Goal: Information Seeking & Learning: Learn about a topic

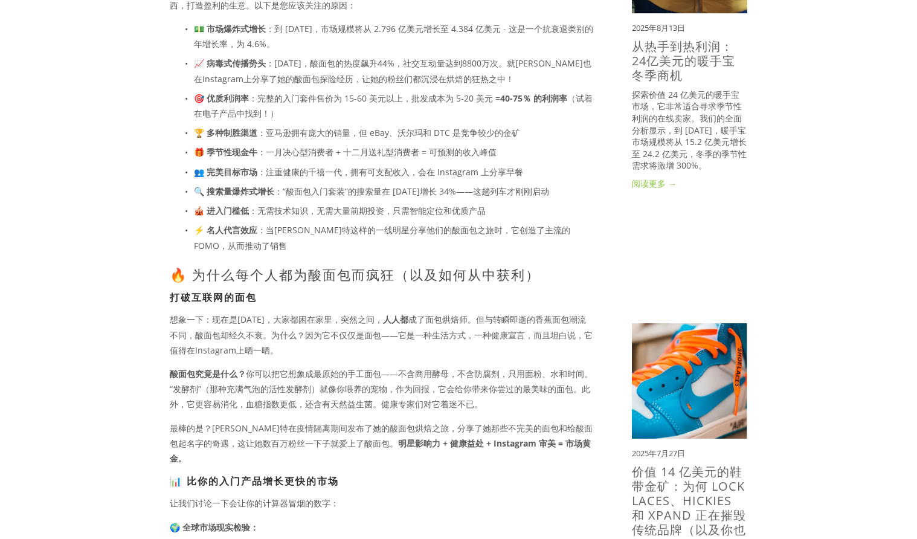
scroll to position [279, 0]
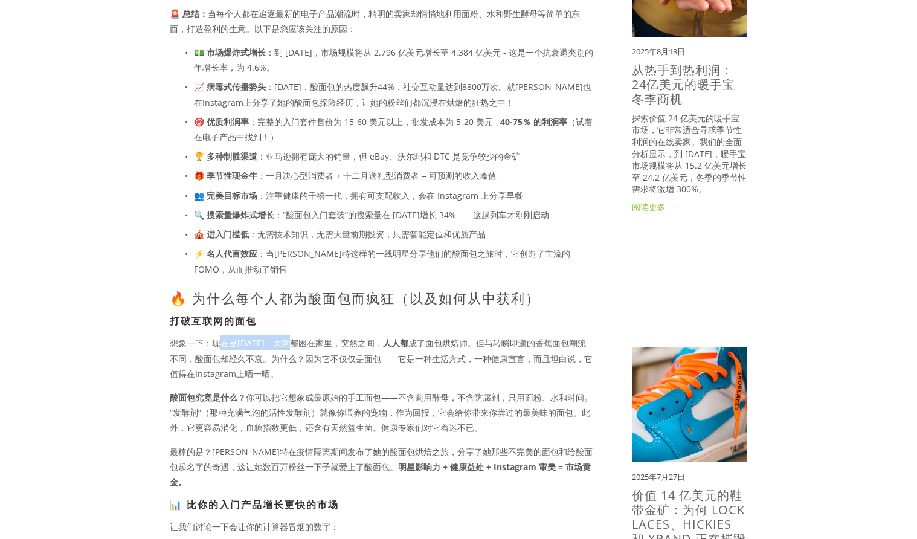
drag, startPoint x: 222, startPoint y: 333, endPoint x: 297, endPoint y: 335, distance: 75.0
click at [296, 337] on font "想象一下：现在是2020年，大家都困在家里，突然之间，" at bounding box center [276, 342] width 213 height 11
click at [337, 343] on font "成了面包烘焙师。但与转瞬即逝的香蕉面包潮流不同，酸面包却经久不衰。为什么？因为它不仅仅是面包——它是一种生活方式，一种健康宣言，而且坦白说，它值得在Insta…" at bounding box center [381, 358] width 423 height 42
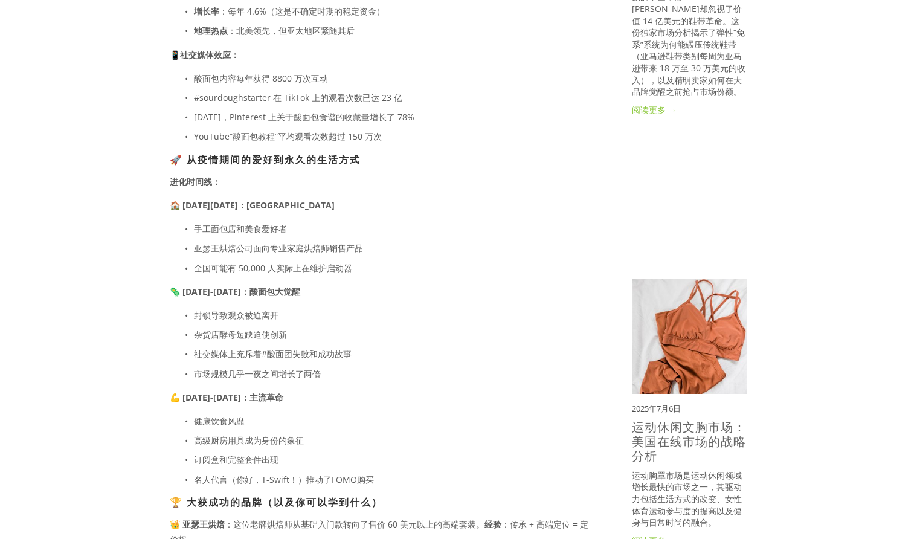
scroll to position [883, 0]
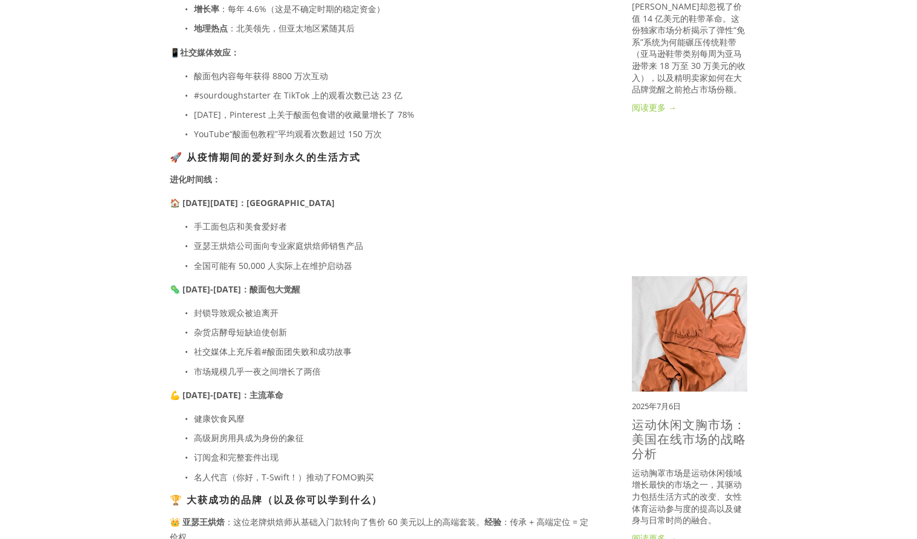
click at [457, 387] on p "💪 2023-2025：主流革命" at bounding box center [382, 394] width 424 height 15
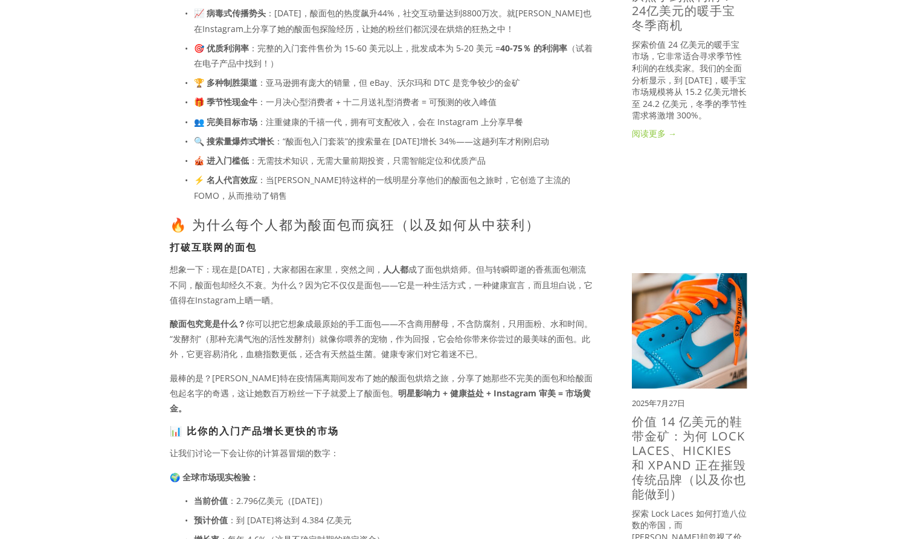
scroll to position [158, 0]
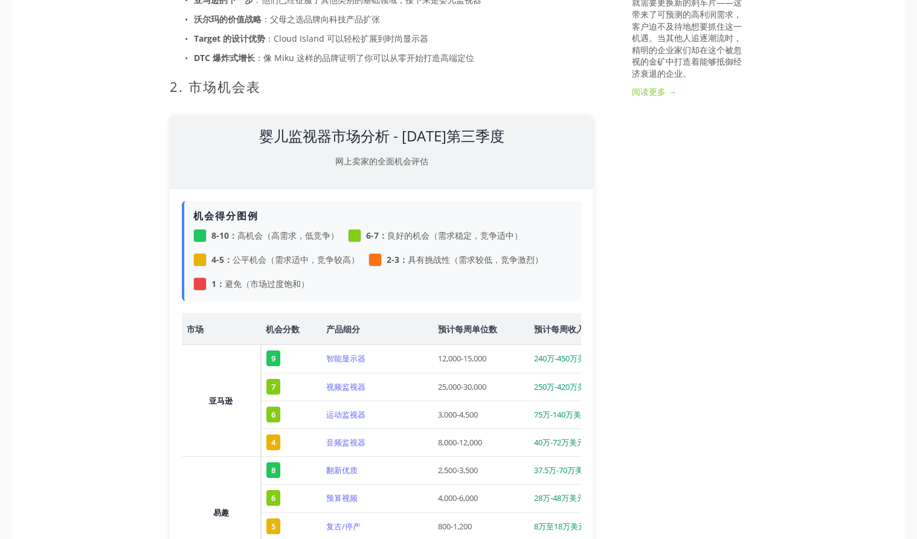
scroll to position [1208, 0]
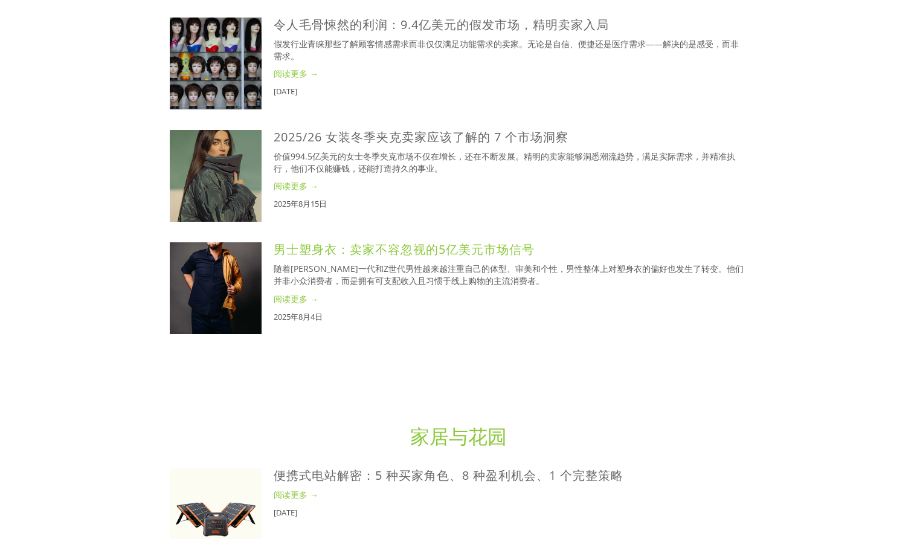
scroll to position [2395, 0]
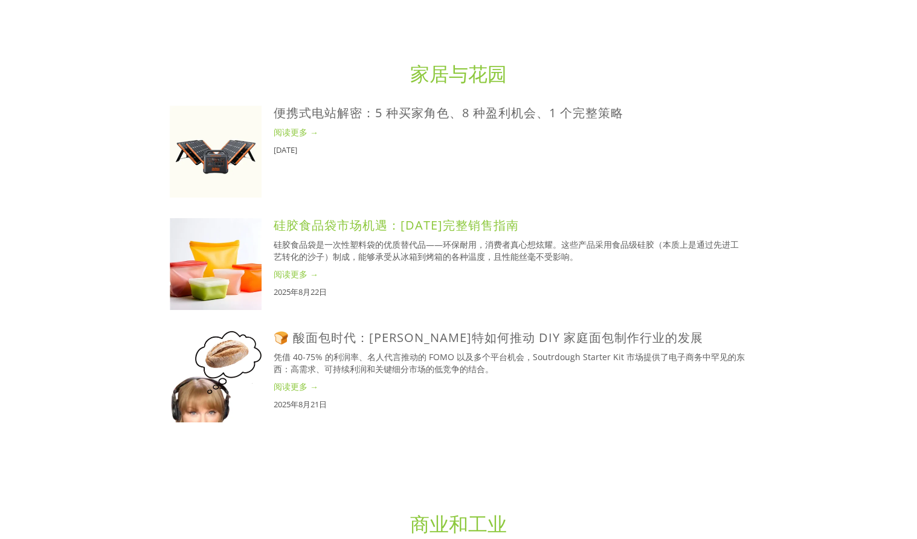
click at [366, 230] on font "硅胶食品袋市场机遇：[DATE]完整销售指南" at bounding box center [396, 225] width 245 height 16
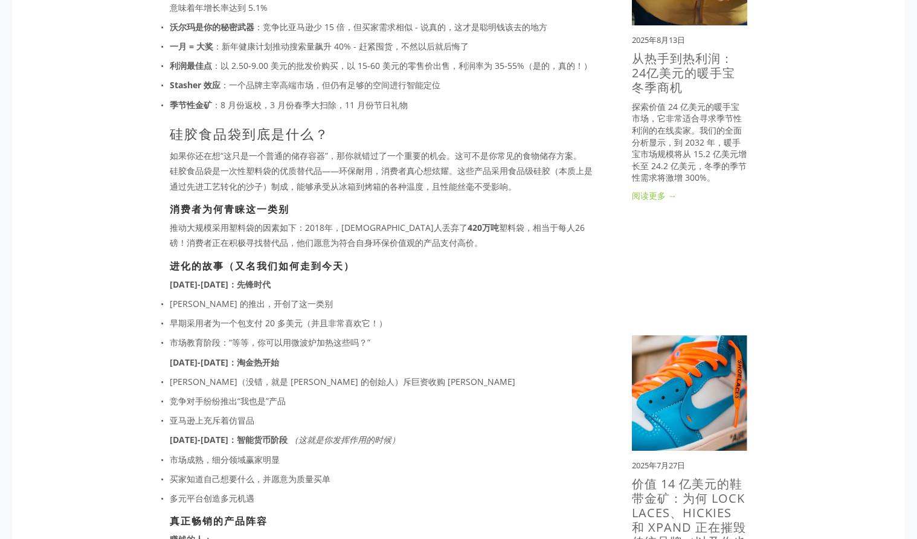
scroll to position [273, 0]
